Goal: Task Accomplishment & Management: Manage account settings

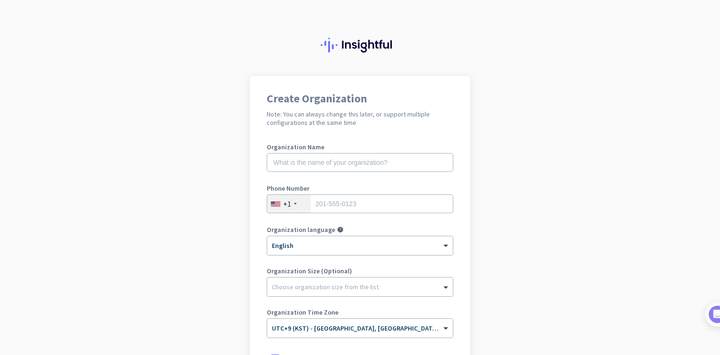
scroll to position [128, 0]
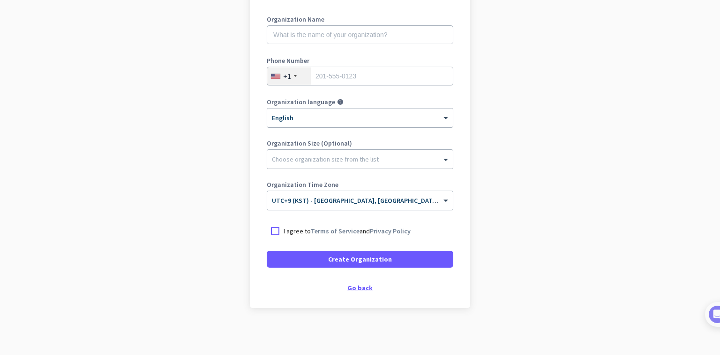
click at [360, 287] on div "Go back" at bounding box center [360, 287] width 187 height 7
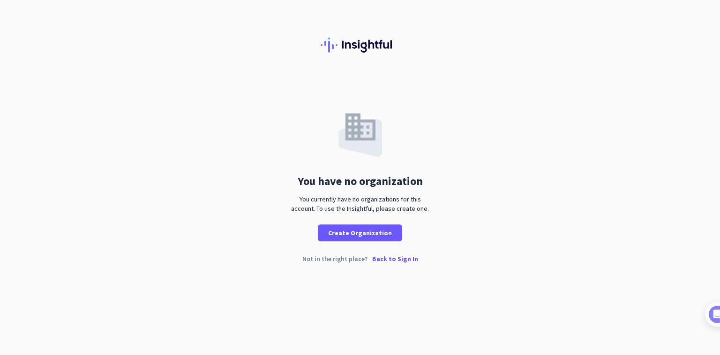
click at [403, 255] on p "Back to Sign In" at bounding box center [395, 258] width 46 height 7
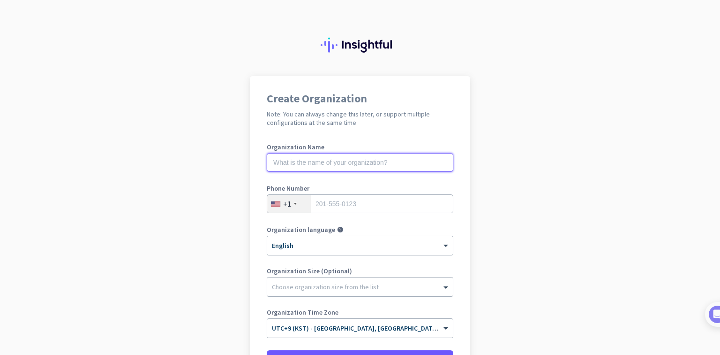
click at [307, 163] on input "text" at bounding box center [360, 162] width 187 height 19
type input "GVCS"
click at [381, 203] on input "tel" at bounding box center [360, 203] width 187 height 19
click at [297, 203] on div "+1" at bounding box center [289, 204] width 44 height 18
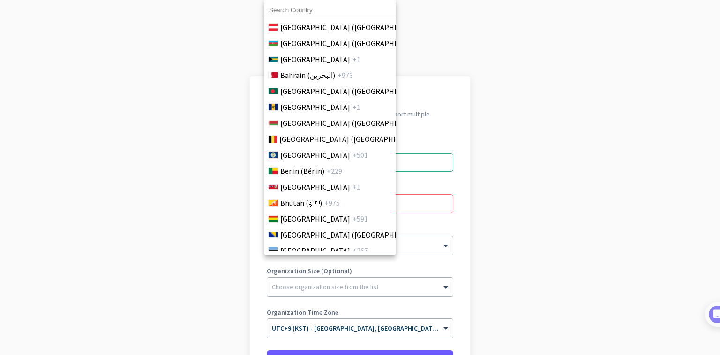
scroll to position [188, 0]
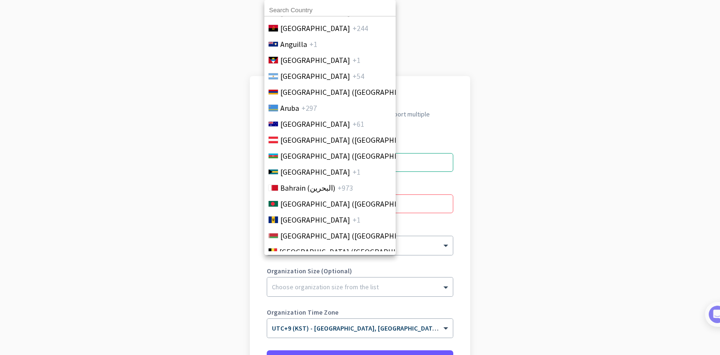
click at [295, 12] on input at bounding box center [330, 10] width 131 height 12
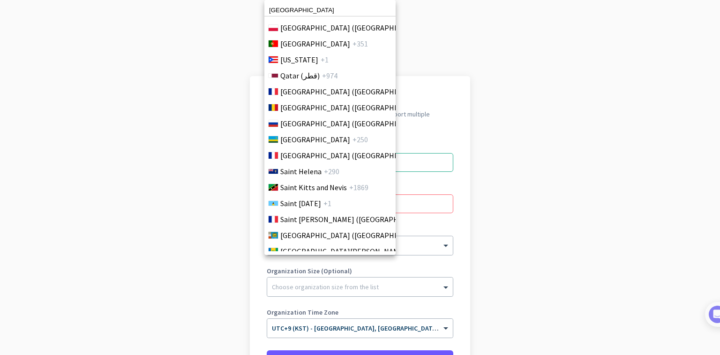
scroll to position [2482, 0]
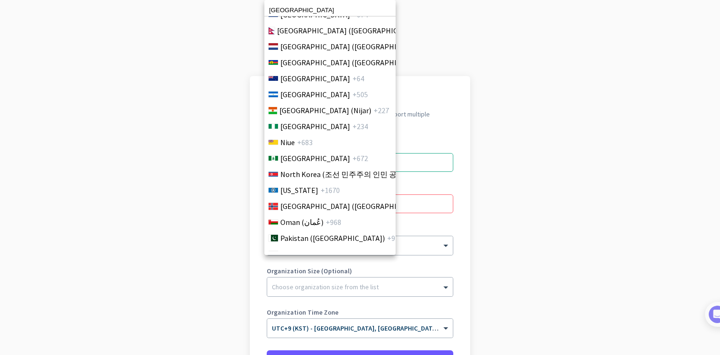
drag, startPoint x: 309, startPoint y: 13, endPoint x: 239, endPoint y: 14, distance: 70.4
click at [239, 14] on div "[GEOGRAPHIC_DATA] [GEOGRAPHIC_DATA] +1 [GEOGRAPHIC_DATA] ([GEOGRAPHIC_DATA]) +9…" at bounding box center [360, 177] width 720 height 355
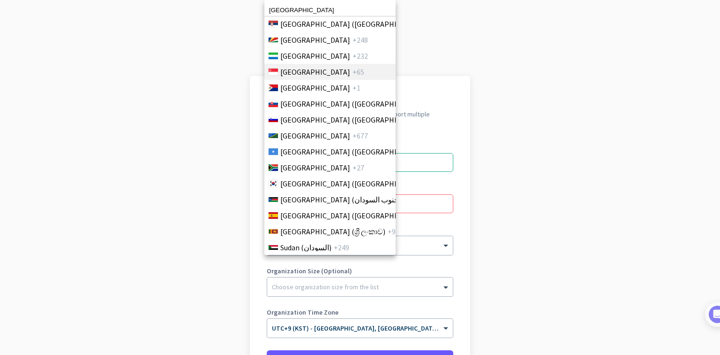
scroll to position [3180, 0]
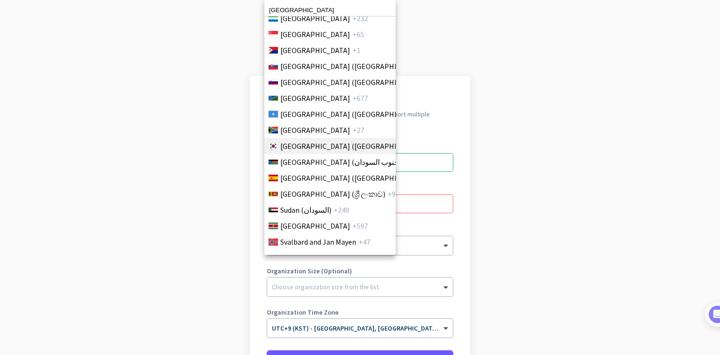
type input "[GEOGRAPHIC_DATA]"
click at [316, 144] on span "[GEOGRAPHIC_DATA] ([GEOGRAPHIC_DATA])" at bounding box center [353, 145] width 146 height 11
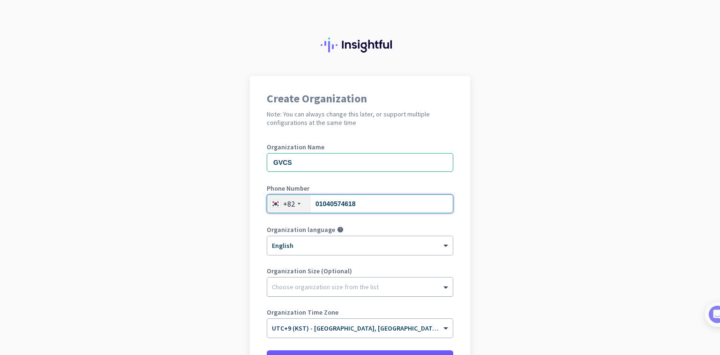
type input "01040574618"
click at [326, 284] on div at bounding box center [360, 284] width 186 height 9
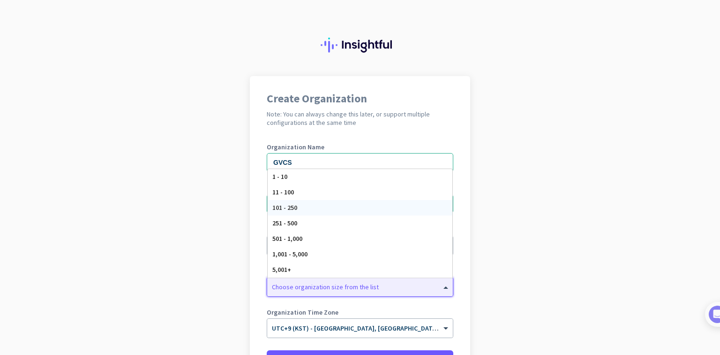
click at [478, 136] on app-onboarding-organization "Create Organization Note: You can always change this later, or support multiple…" at bounding box center [360, 265] width 720 height 378
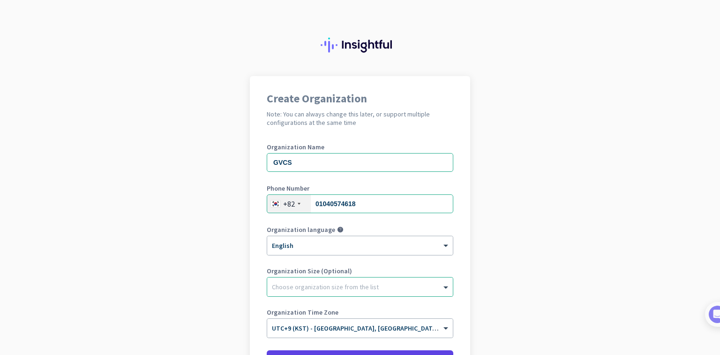
scroll to position [99, 0]
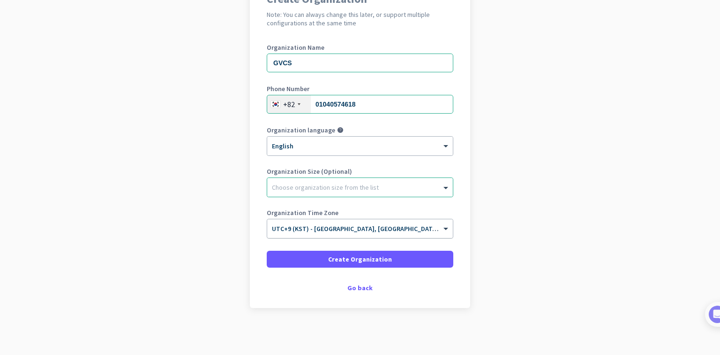
click at [373, 232] on span "UTC+9 (KST) - [GEOGRAPHIC_DATA], [GEOGRAPHIC_DATA], [GEOGRAPHIC_DATA], [GEOGRAP…" at bounding box center [419, 228] width 294 height 8
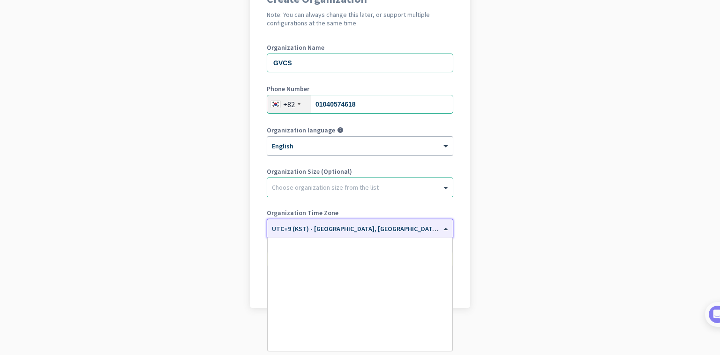
scroll to position [4334, 0]
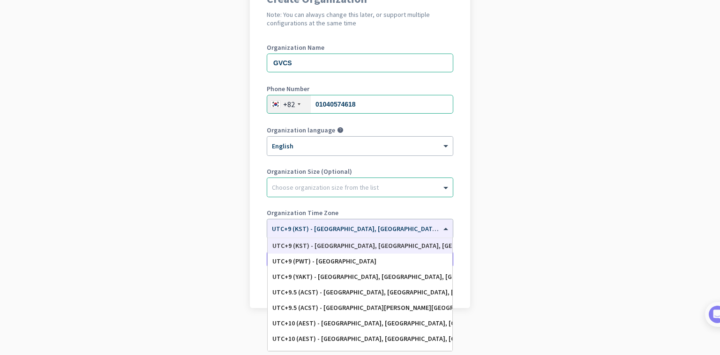
click at [412, 202] on div "Organization Size (Optional) Choose organization size from the list" at bounding box center [360, 187] width 187 height 38
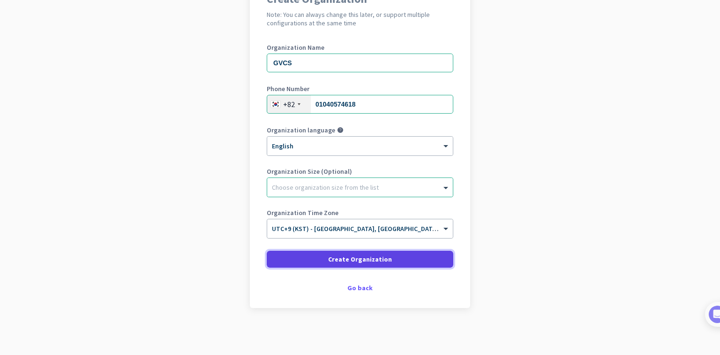
click at [421, 256] on span at bounding box center [360, 259] width 187 height 23
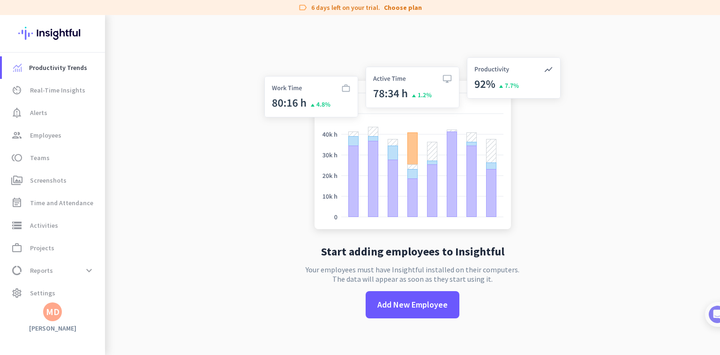
click at [58, 318] on div "MD" at bounding box center [52, 311] width 19 height 19
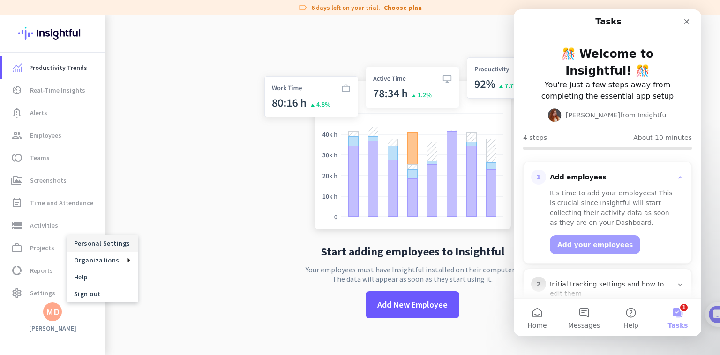
click at [111, 243] on span "Personal Settings" at bounding box center [102, 243] width 57 height 8
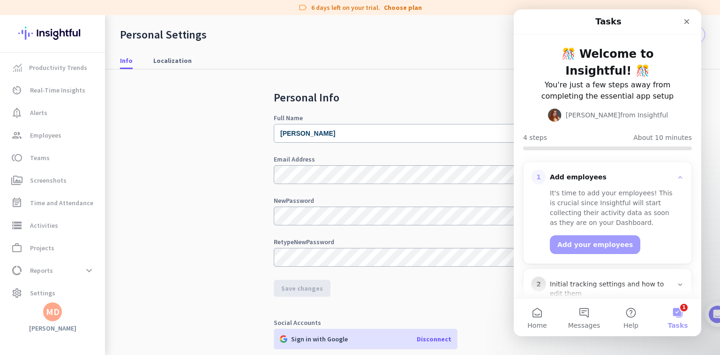
scroll to position [155, 0]
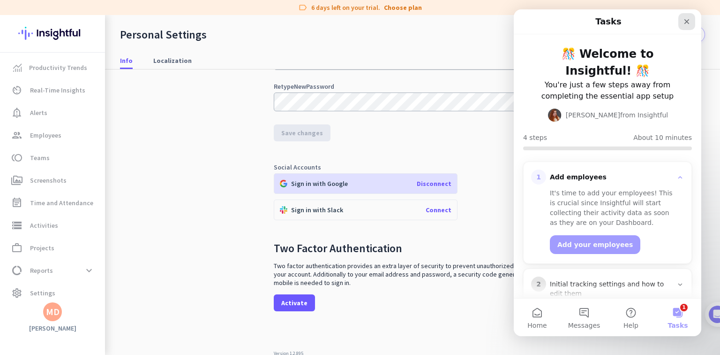
click at [685, 22] on icon "Close" at bounding box center [687, 22] width 8 height 8
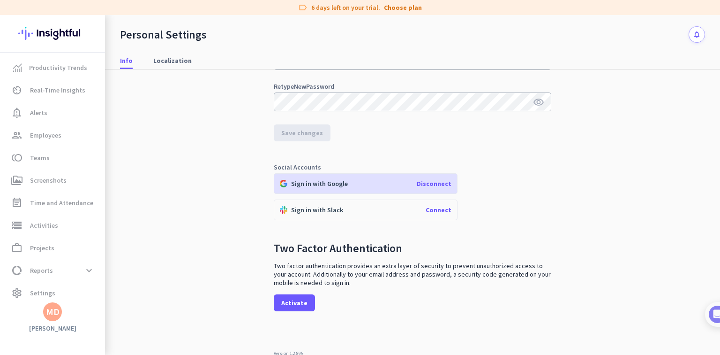
scroll to position [0, 0]
click at [62, 297] on span "settings Settings" at bounding box center [53, 292] width 88 height 11
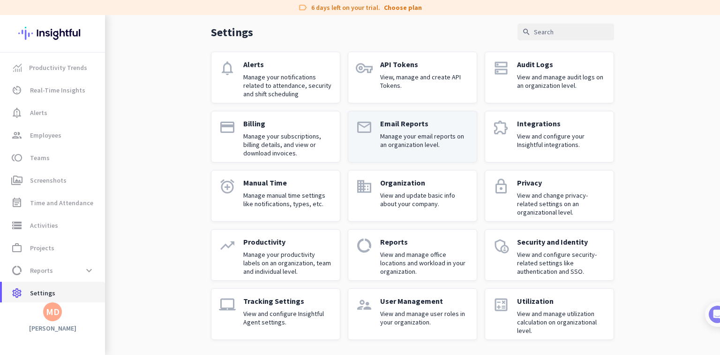
scroll to position [37, 0]
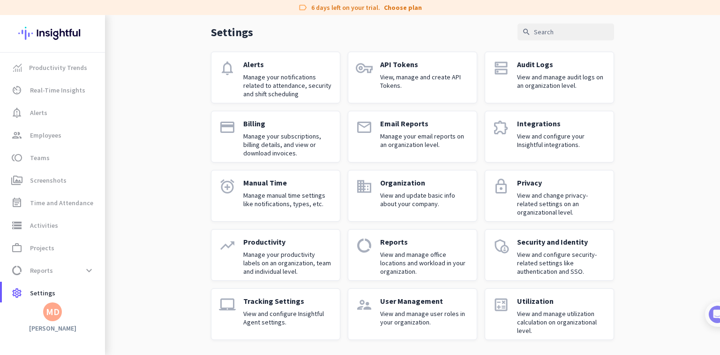
click at [249, 130] on div "Billing Manage your subscriptions, billing details, and view or download invoic…" at bounding box center [287, 137] width 89 height 36
